Goal: Information Seeking & Learning: Learn about a topic

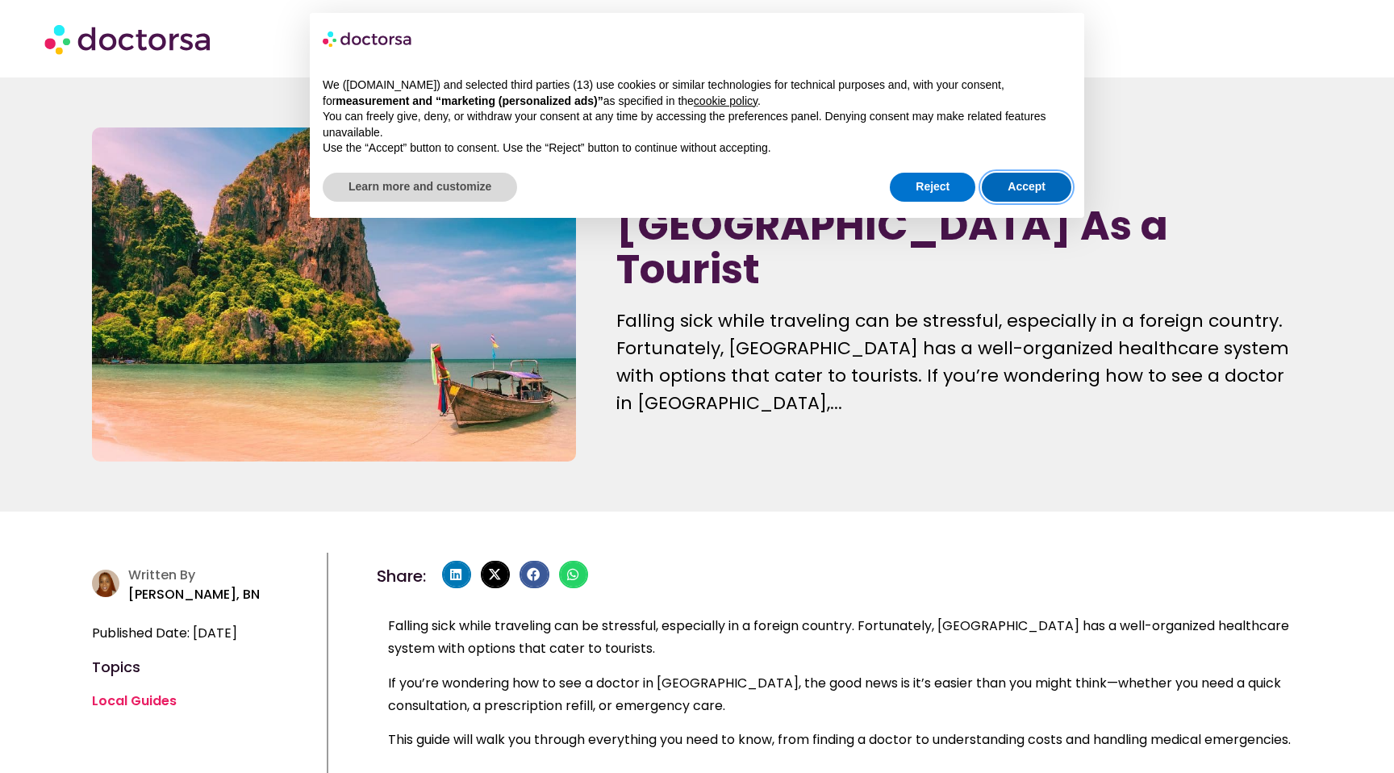
click at [1021, 190] on button "Accept" at bounding box center [1027, 187] width 90 height 29
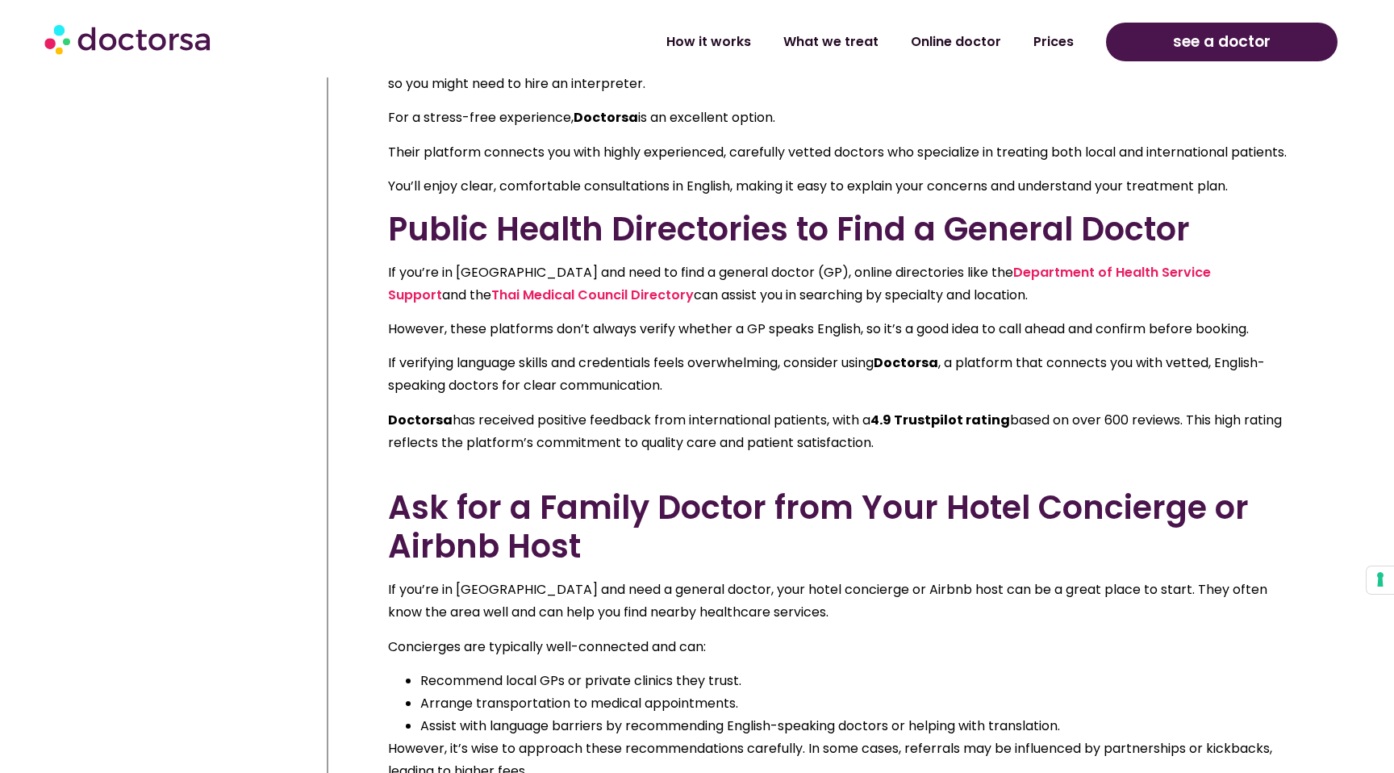
scroll to position [1199, 0]
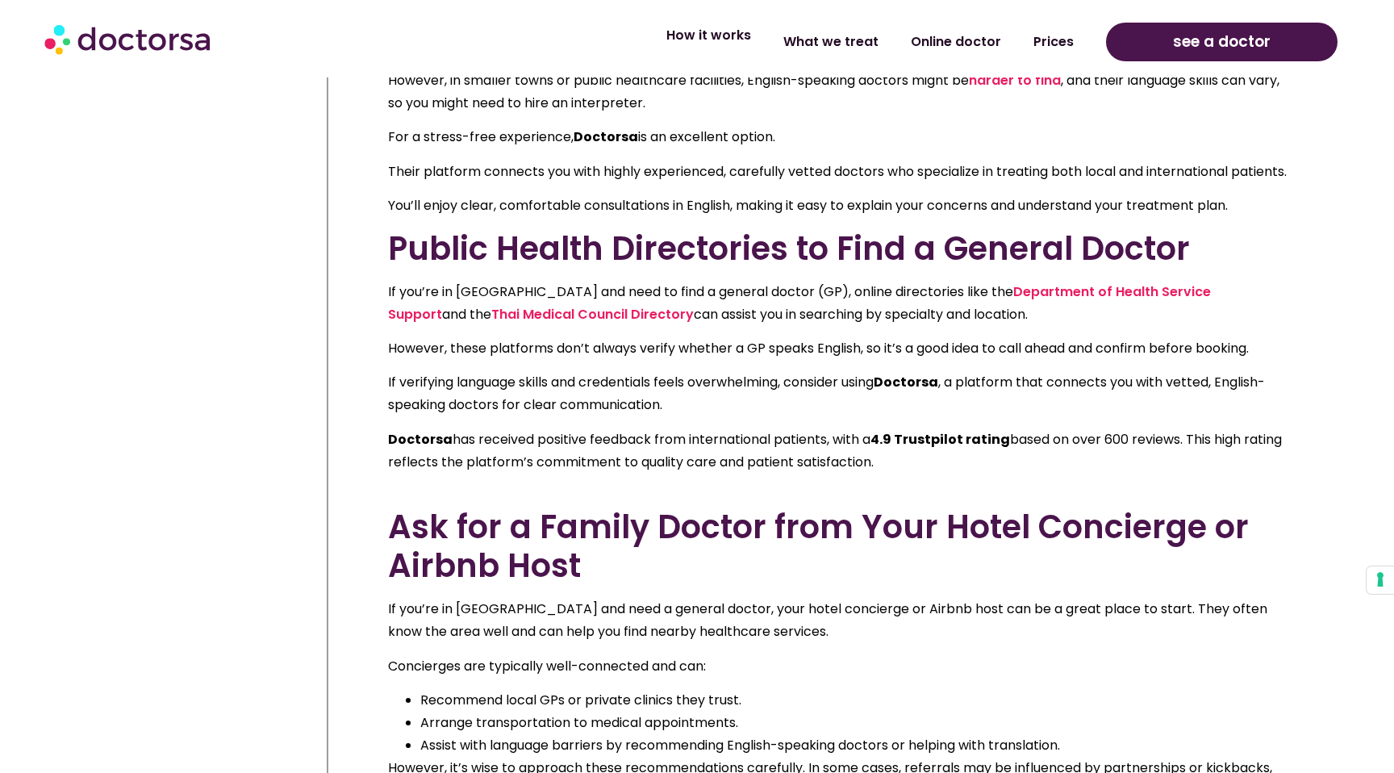
click at [720, 36] on link "How it works" at bounding box center [708, 35] width 117 height 37
click at [844, 40] on link "What we treat" at bounding box center [830, 35] width 127 height 37
click at [841, 39] on link "What we treat" at bounding box center [830, 35] width 127 height 37
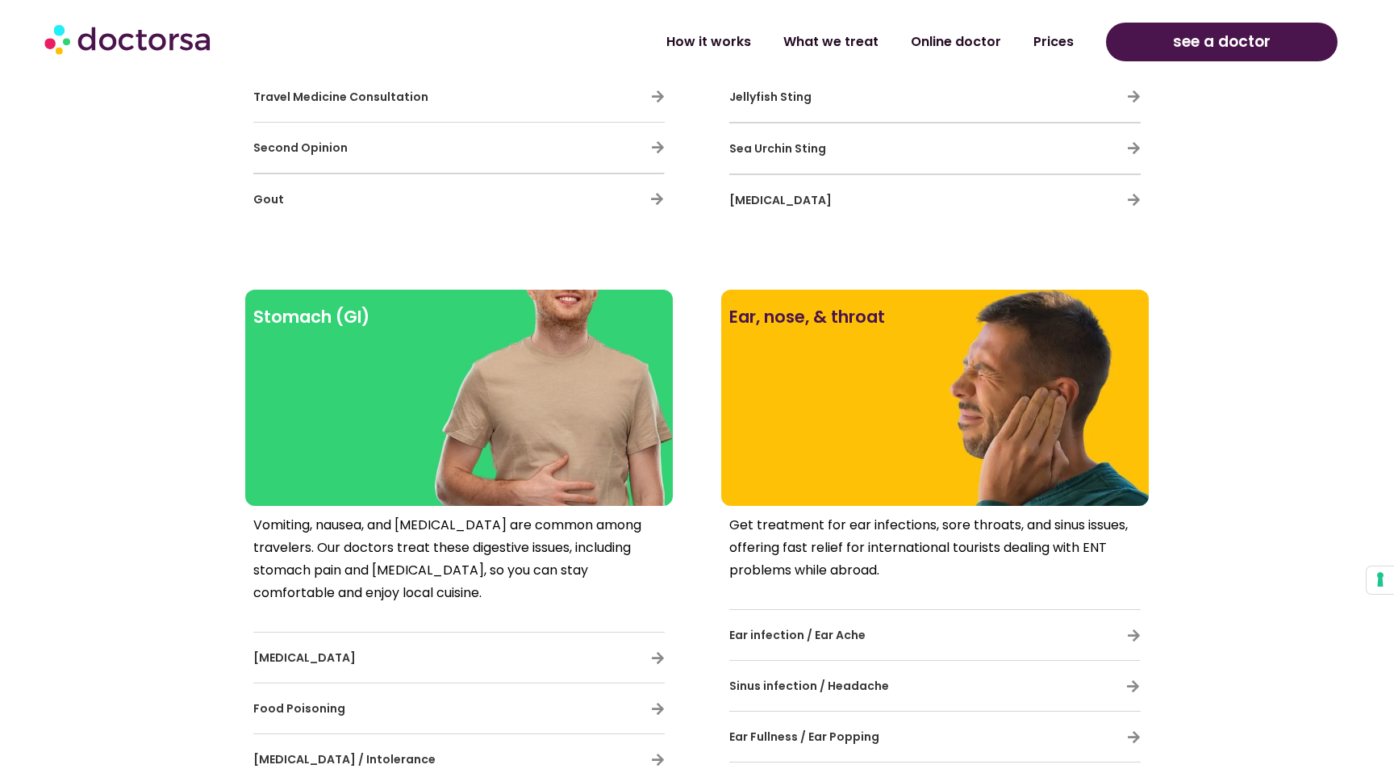
scroll to position [1990, 0]
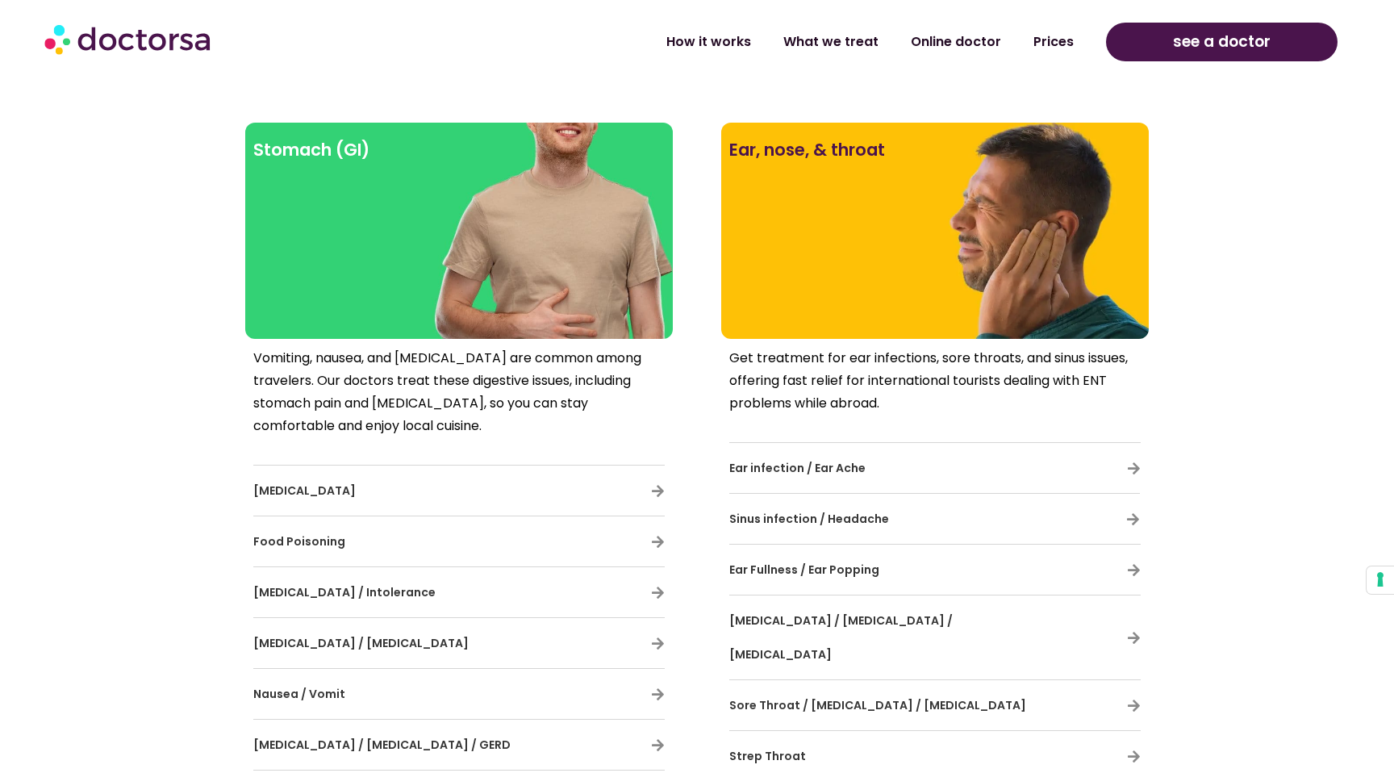
click at [411, 262] on div at bounding box center [458, 258] width 411 height 145
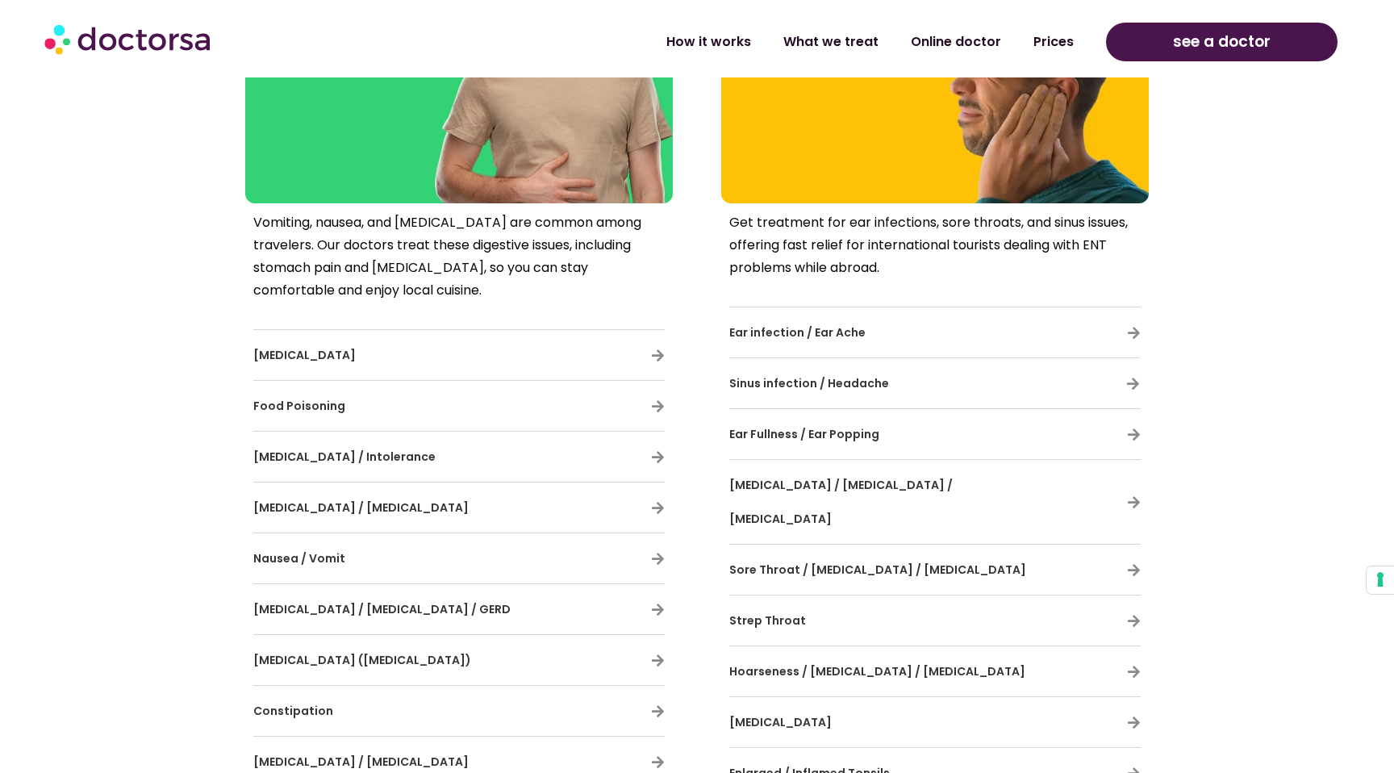
scroll to position [2180, 0]
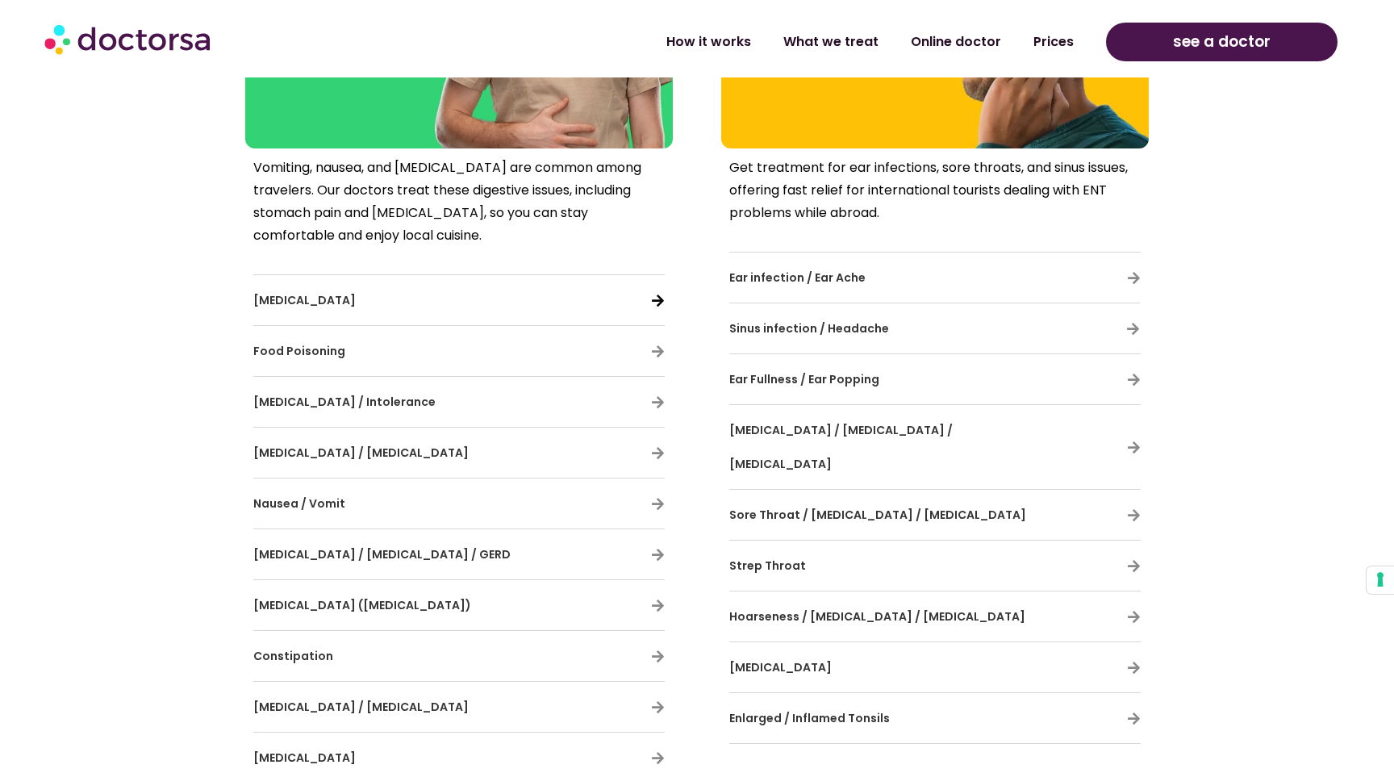
click at [653, 298] on icon at bounding box center [658, 301] width 14 height 14
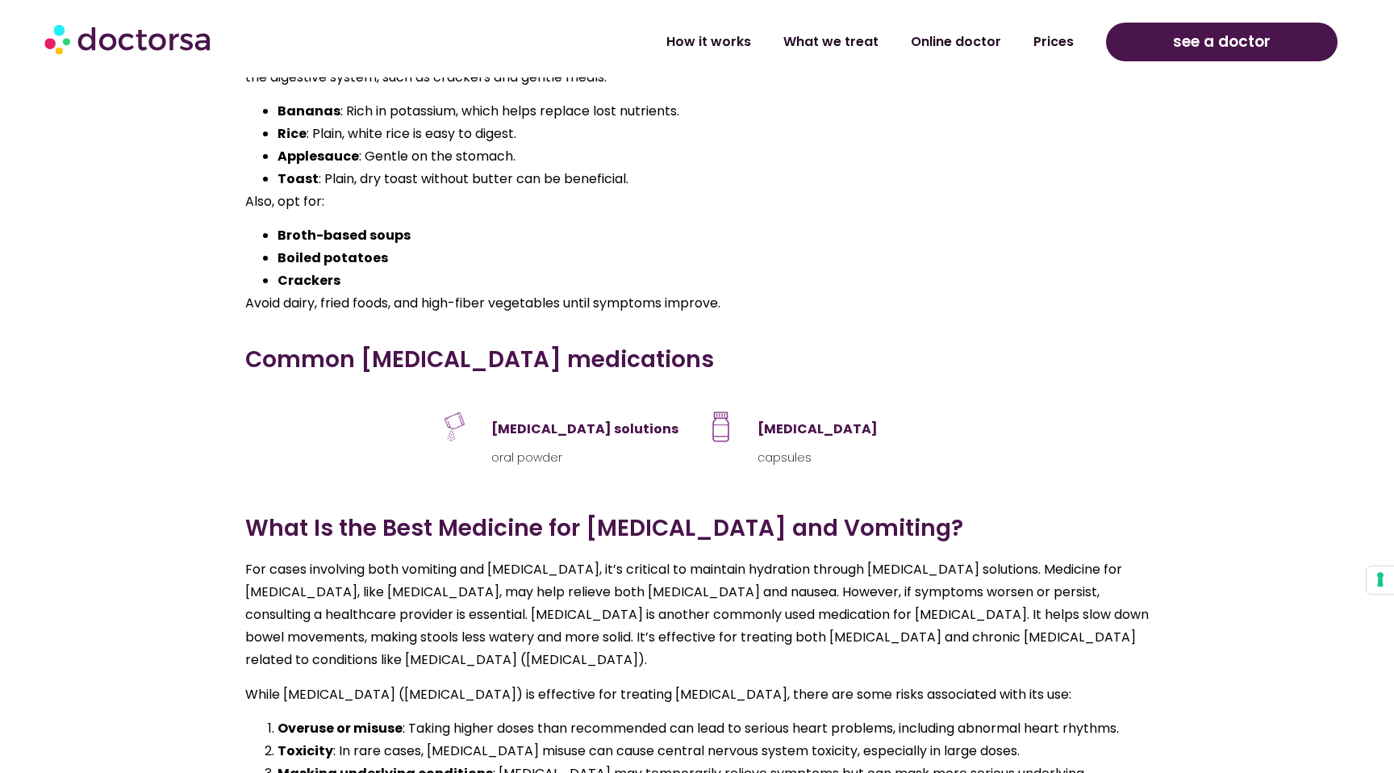
scroll to position [3264, 0]
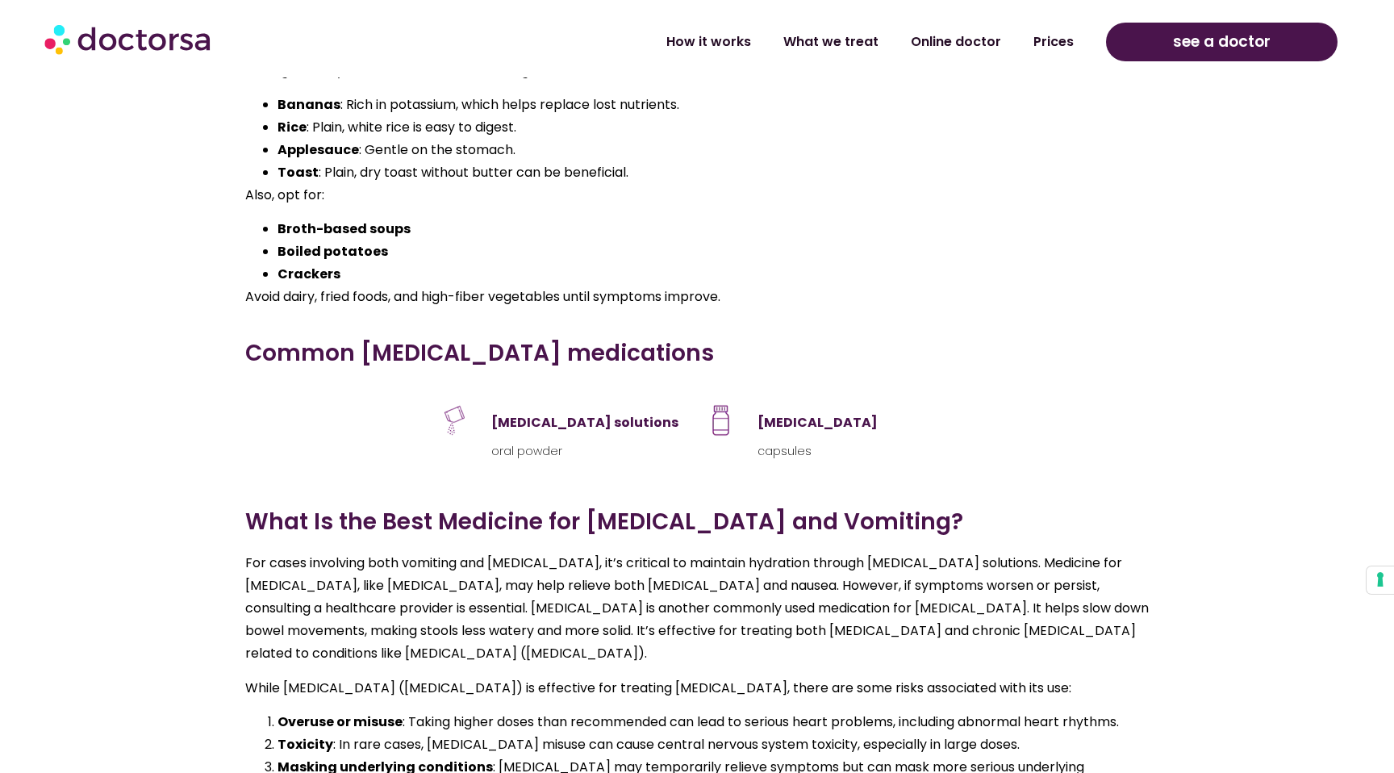
click at [814, 406] on h3 "Loperamide" at bounding box center [856, 423] width 198 height 34
click at [813, 406] on h3 "Loperamide" at bounding box center [856, 423] width 198 height 34
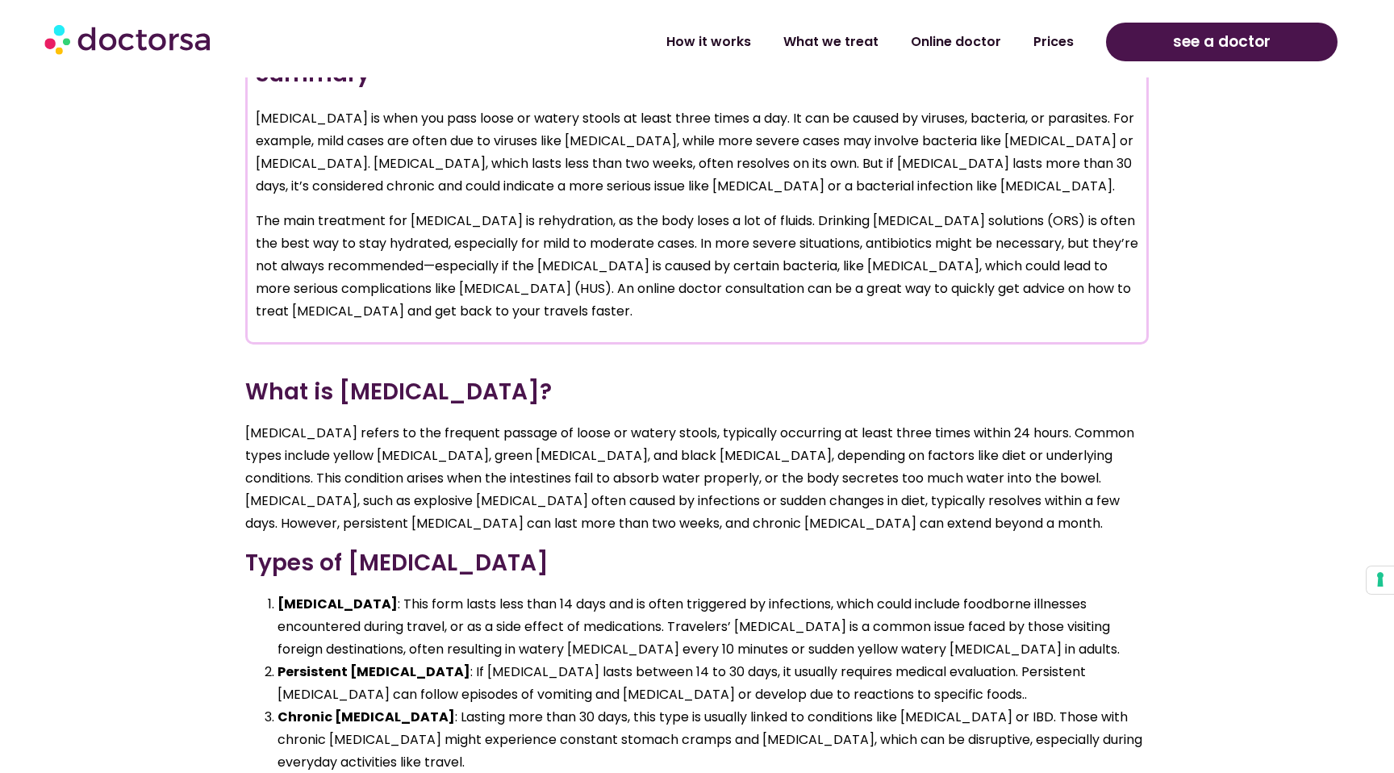
scroll to position [1400, 0]
